Goal: Check status: Check status

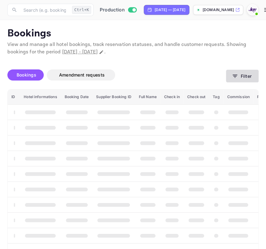
click at [234, 71] on button "Filter" at bounding box center [242, 76] width 33 height 13
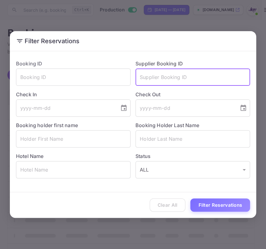
click at [159, 84] on input "text" at bounding box center [193, 76] width 115 height 17
paste input "9009136"
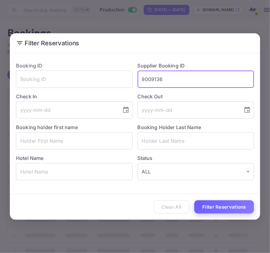
type input "9009136"
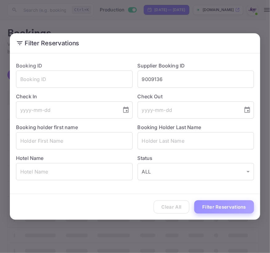
click at [222, 208] on button "Filter Reservations" at bounding box center [225, 206] width 60 height 13
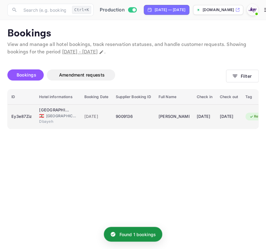
drag, startPoint x: 191, startPoint y: 118, endPoint x: 158, endPoint y: 120, distance: 32.8
click at [158, 120] on td "[PERSON_NAME]" at bounding box center [174, 116] width 38 height 24
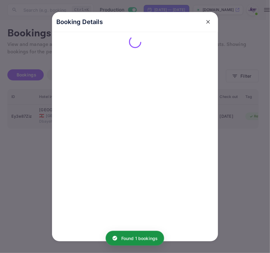
copy div "[PERSON_NAME]"
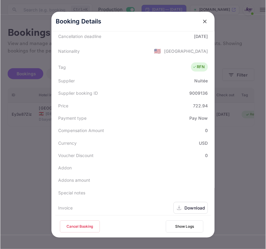
scroll to position [28, 0]
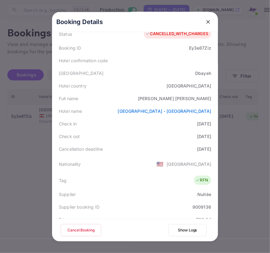
click at [234, 182] on div at bounding box center [135, 126] width 270 height 253
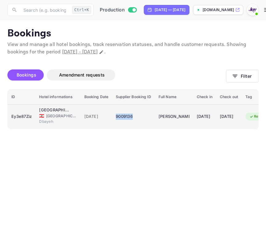
drag, startPoint x: 135, startPoint y: 117, endPoint x: 116, endPoint y: 118, distance: 19.4
click at [116, 118] on div "9009136" at bounding box center [133, 117] width 35 height 10
copy div "9009136"
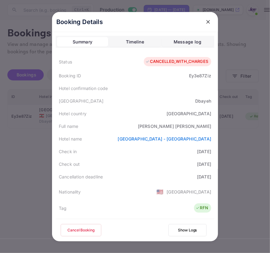
click at [238, 166] on div at bounding box center [135, 126] width 270 height 253
